Goal: Check status: Check status

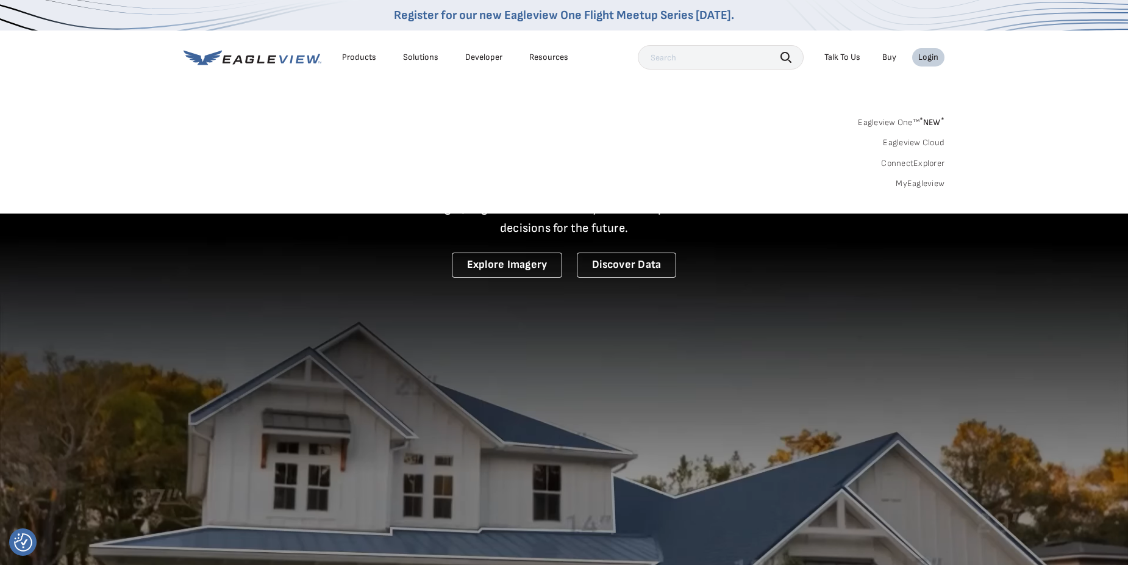
click at [912, 180] on link "MyEagleview" at bounding box center [920, 183] width 49 height 11
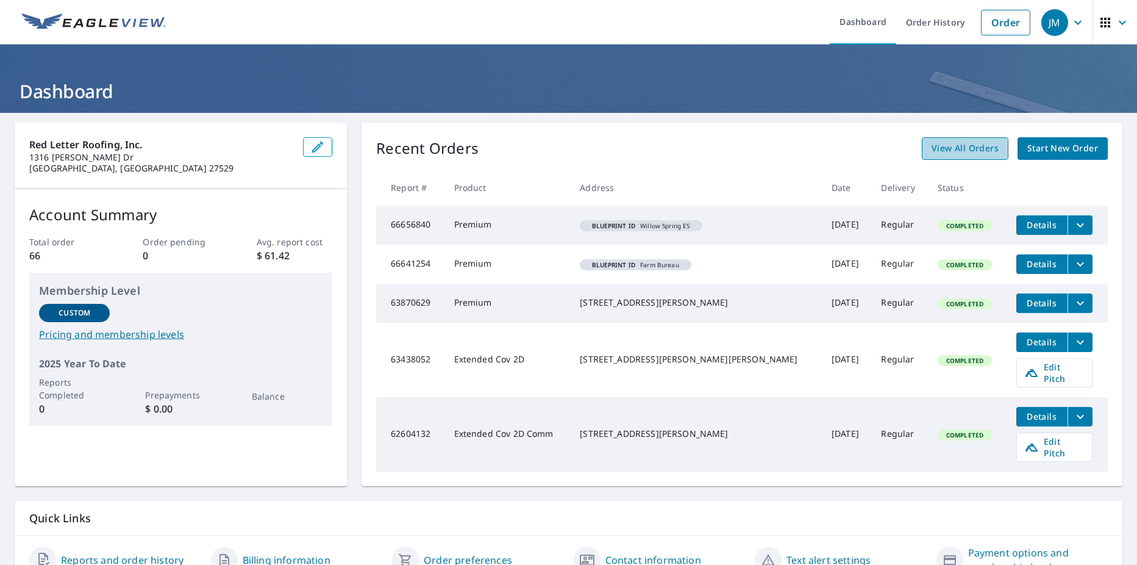
click at [951, 149] on span "View All Orders" at bounding box center [965, 148] width 67 height 15
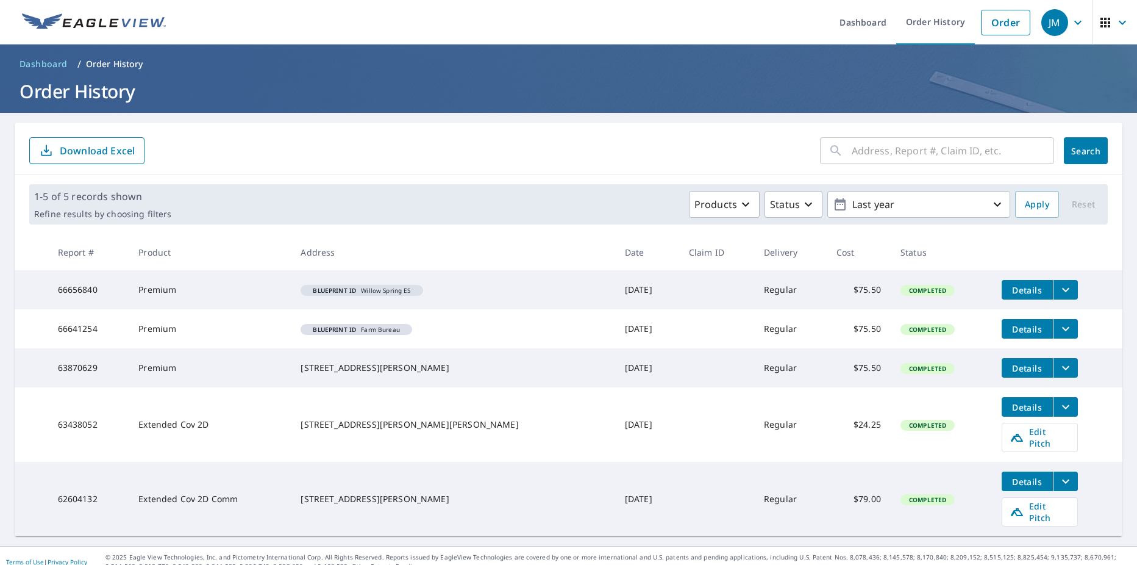
click at [861, 152] on input "text" at bounding box center [953, 151] width 202 height 34
type input "9782"
click button "Search" at bounding box center [1086, 150] width 44 height 27
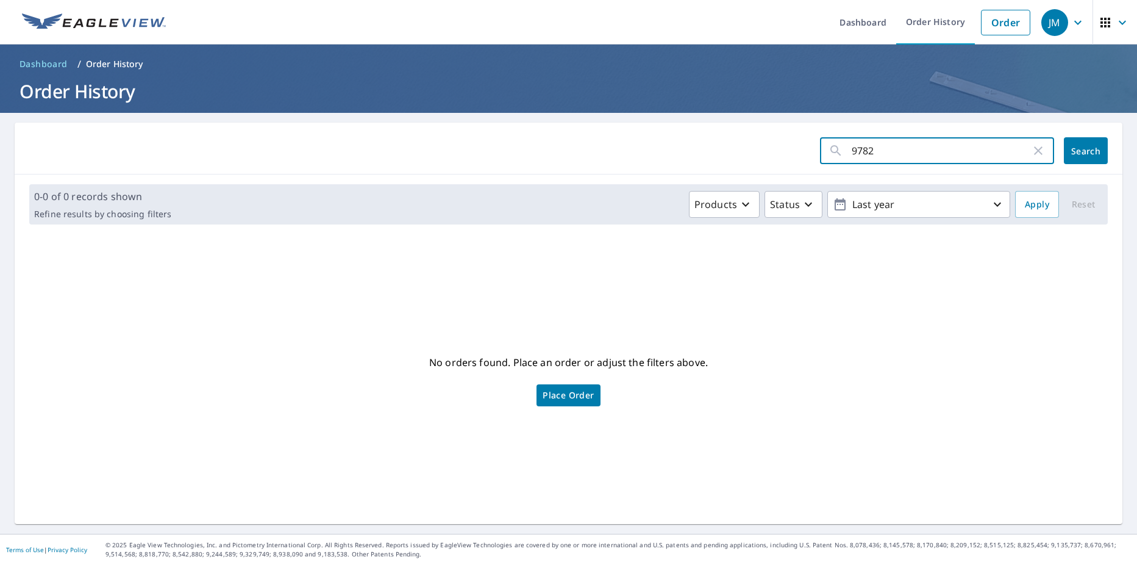
drag, startPoint x: 882, startPoint y: 152, endPoint x: 843, endPoint y: 155, distance: 39.2
click at [852, 155] on input "9782" at bounding box center [941, 151] width 179 height 34
type input "gayton crossing"
click button "Search" at bounding box center [1086, 150] width 44 height 27
drag, startPoint x: 921, startPoint y: 149, endPoint x: 840, endPoint y: 157, distance: 80.9
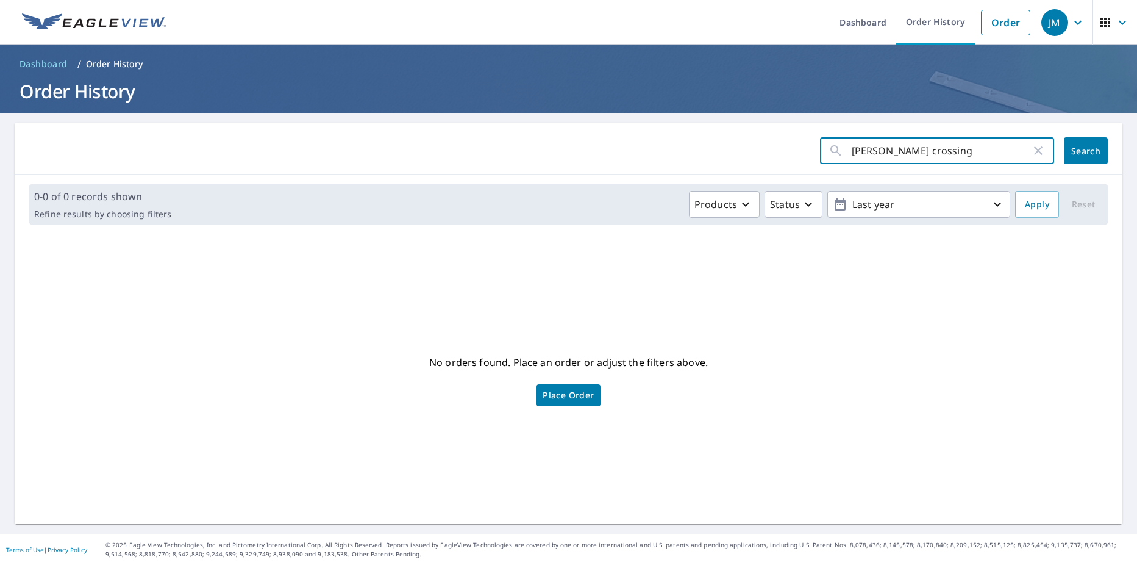
click at [840, 157] on div "gayton crossing ​" at bounding box center [937, 150] width 234 height 27
click at [990, 207] on icon "button" at bounding box center [997, 204] width 15 height 15
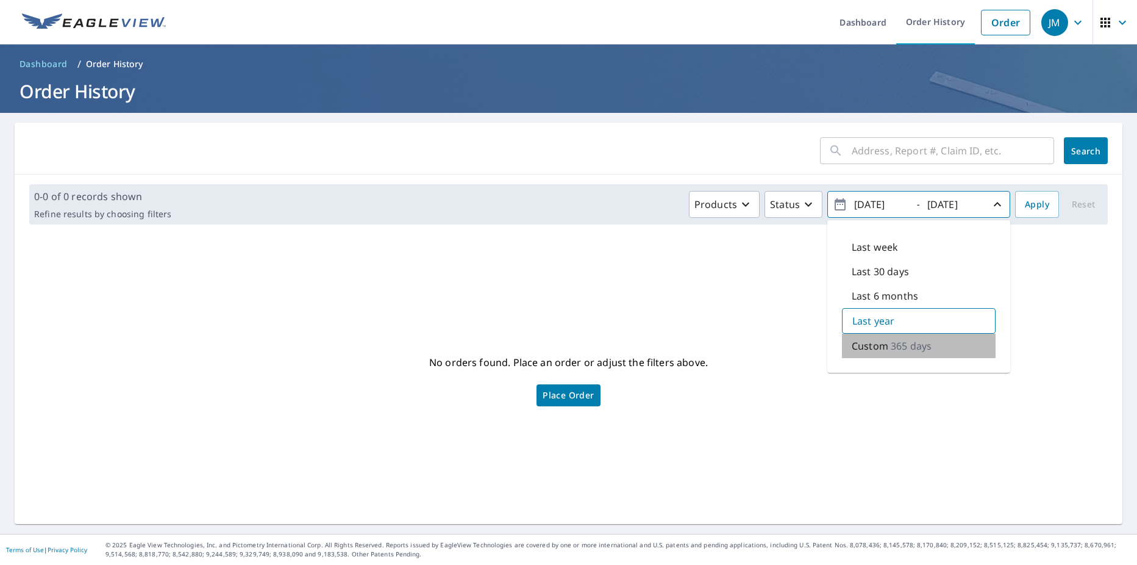
click at [867, 346] on p "Custom" at bounding box center [870, 345] width 37 height 15
click at [833, 205] on icon "button" at bounding box center [840, 204] width 15 height 15
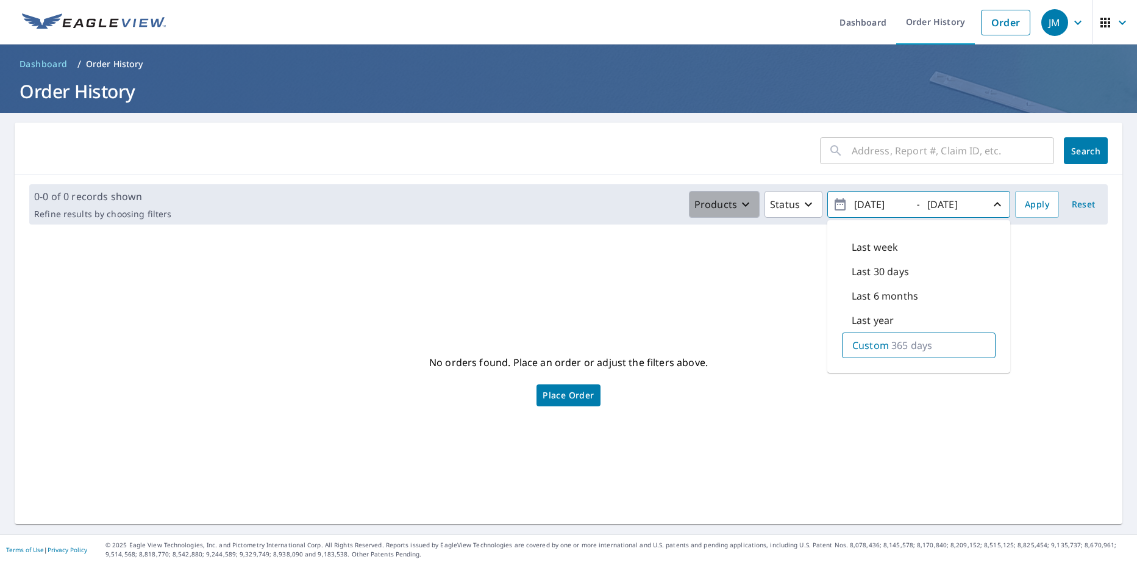
click at [742, 202] on icon "button" at bounding box center [745, 204] width 7 height 4
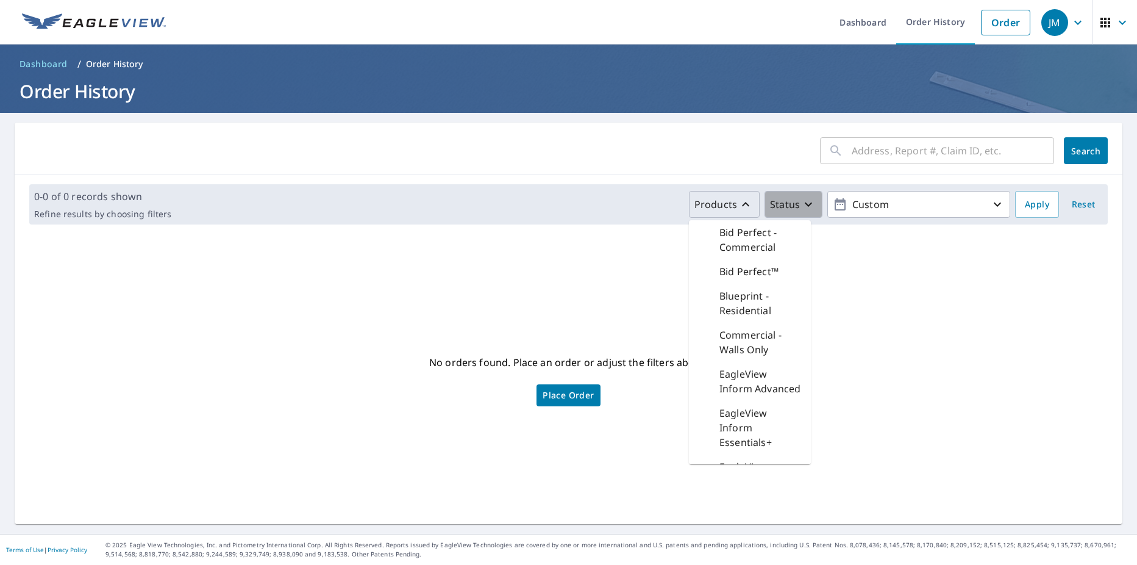
click at [801, 205] on icon "button" at bounding box center [808, 204] width 15 height 15
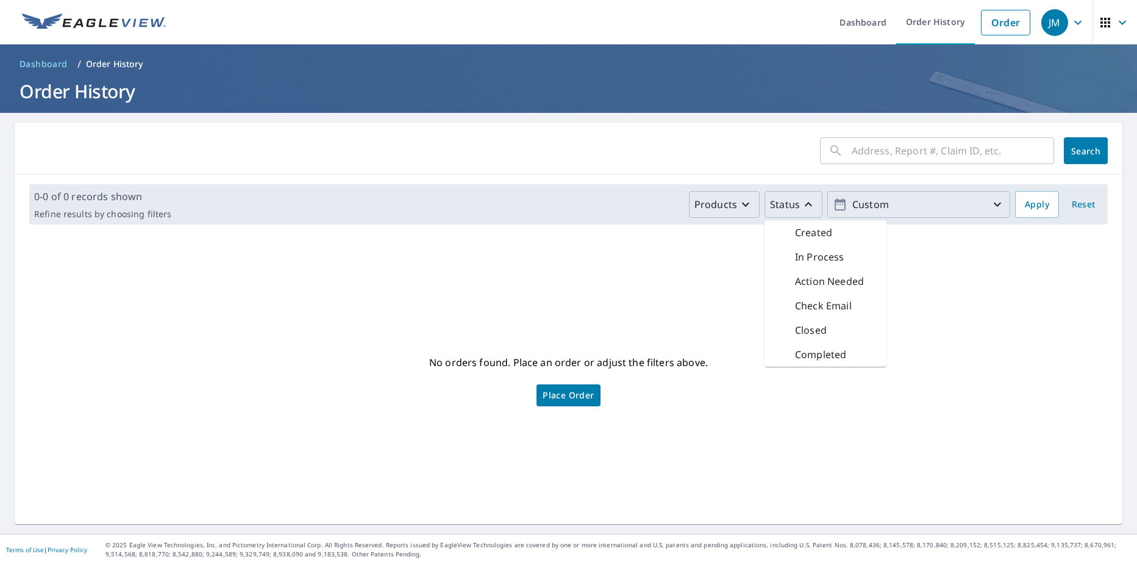
click at [992, 204] on icon "button" at bounding box center [997, 204] width 15 height 15
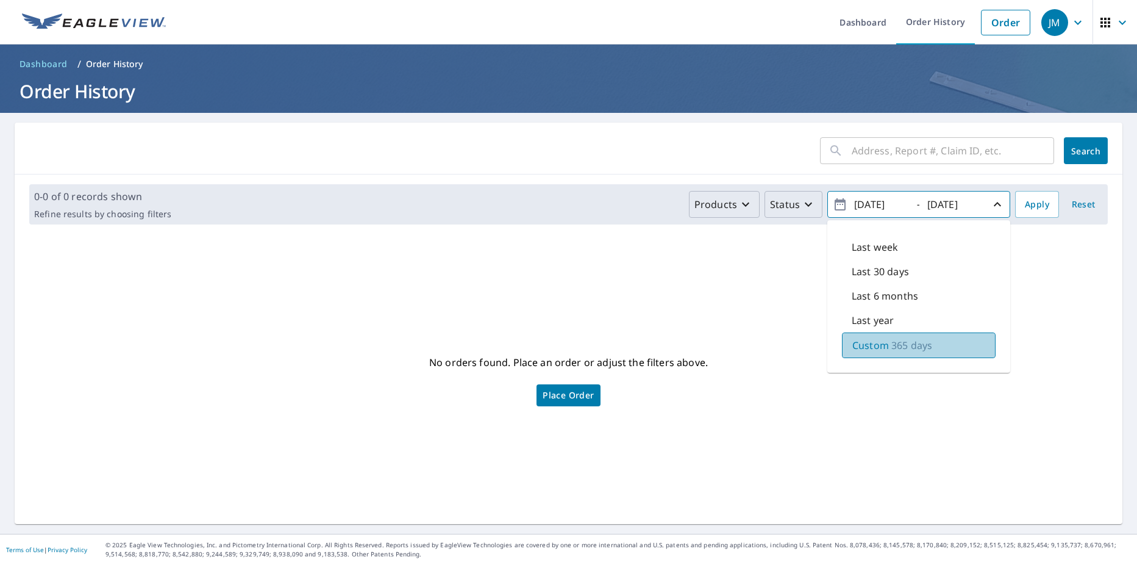
click at [874, 348] on p "Custom" at bounding box center [870, 345] width 37 height 15
click at [1075, 207] on span "Reset" at bounding box center [1083, 204] width 29 height 15
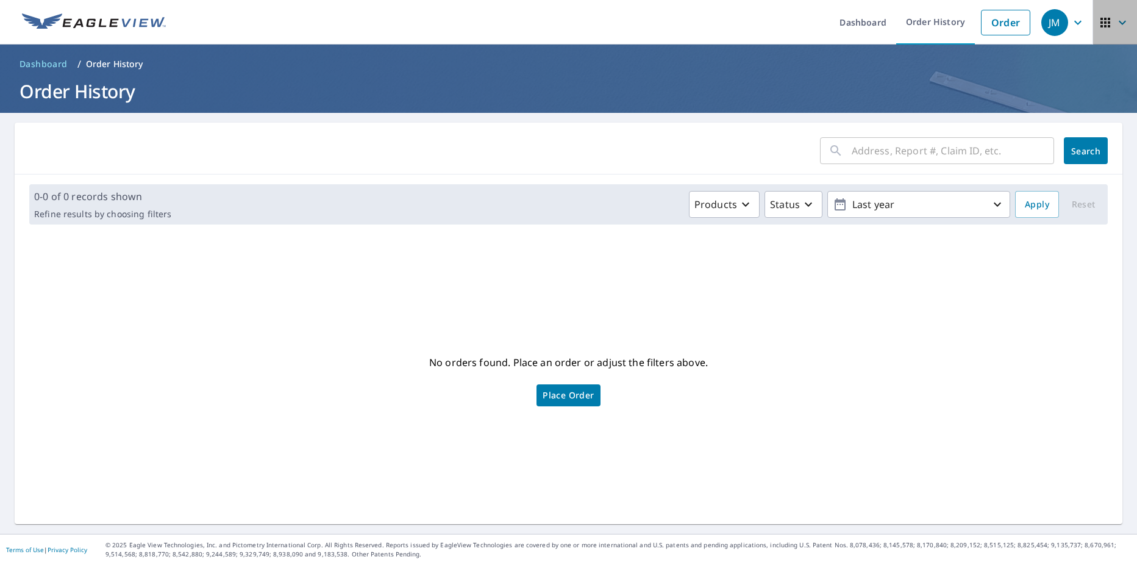
click at [1119, 23] on icon "button" at bounding box center [1122, 22] width 7 height 4
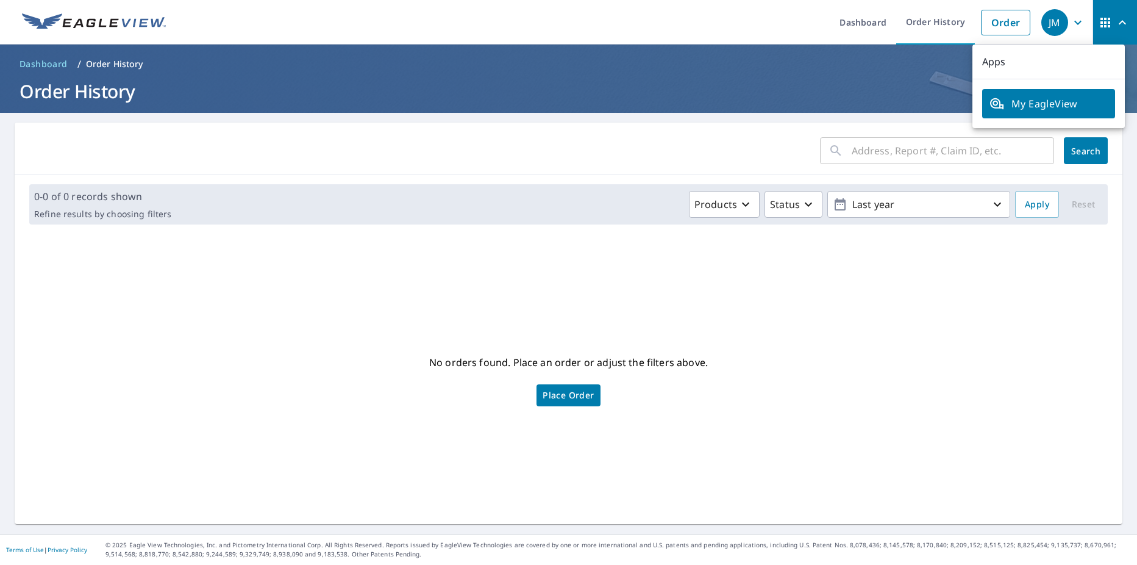
click at [1013, 107] on span "My EagleView" at bounding box center [1049, 103] width 118 height 15
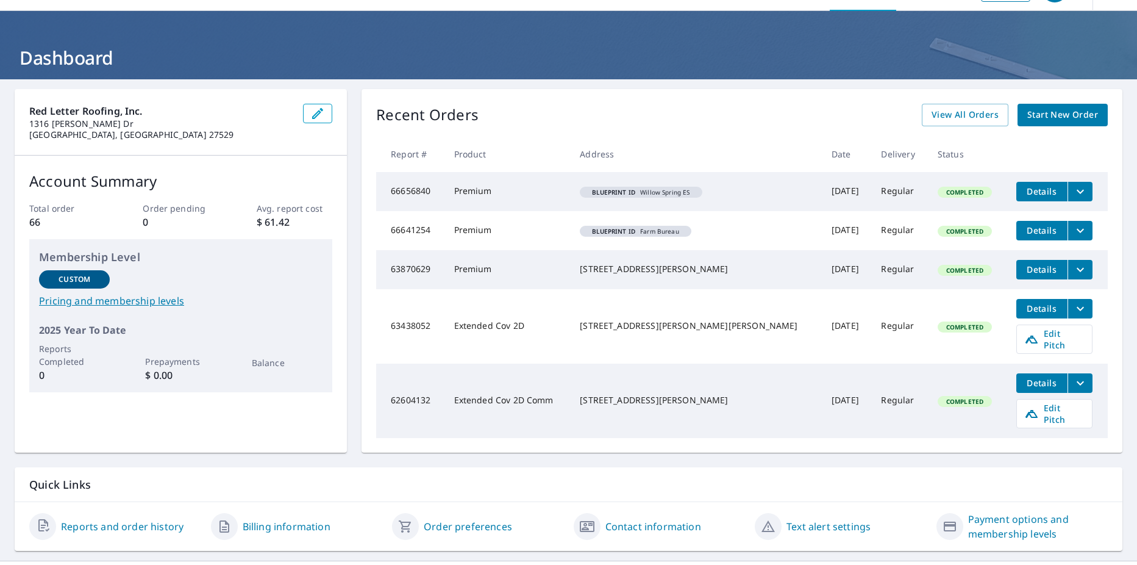
scroll to position [48, 0]
